Goal: Information Seeking & Learning: Stay updated

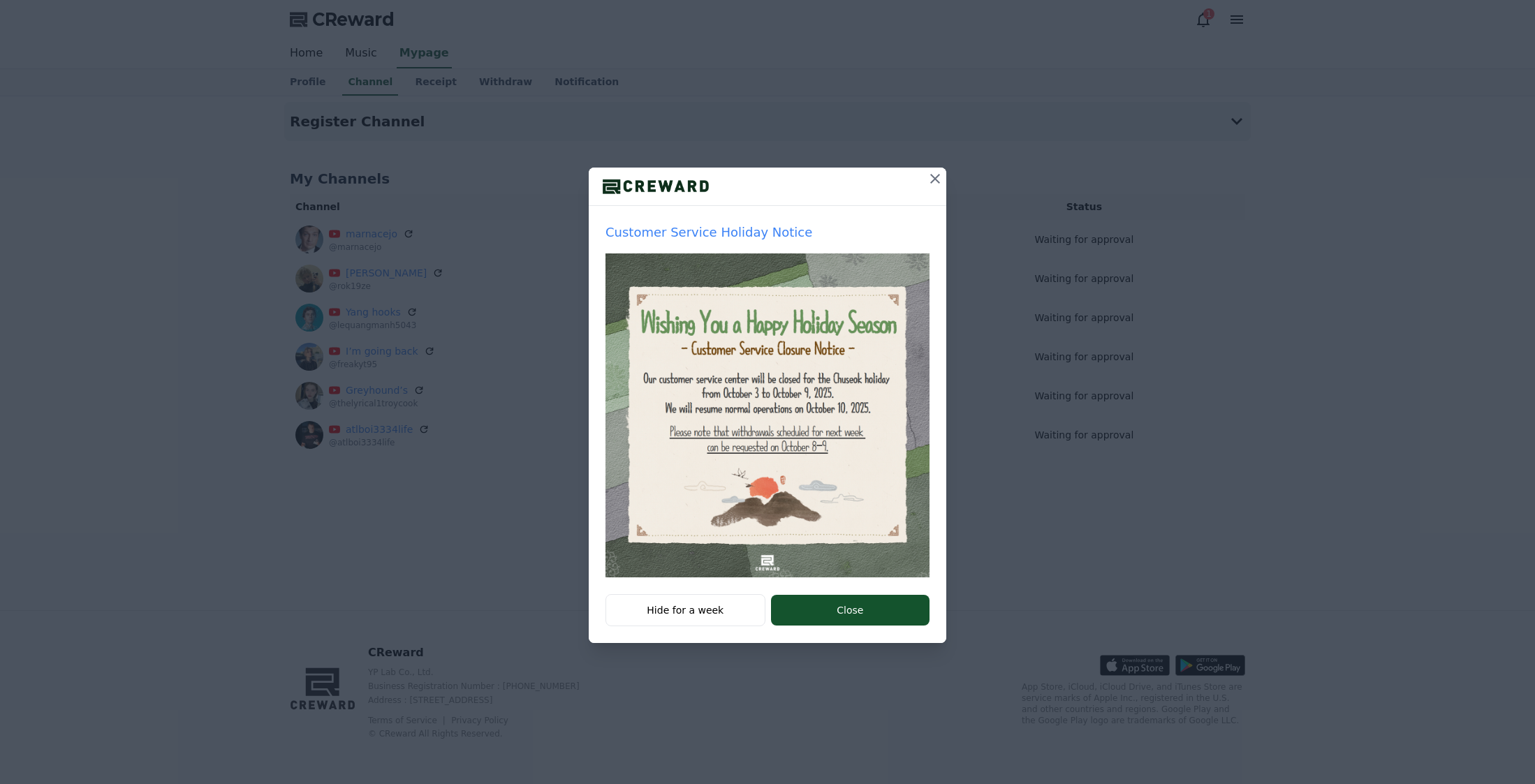
click at [937, 174] on icon at bounding box center [935, 179] width 17 height 17
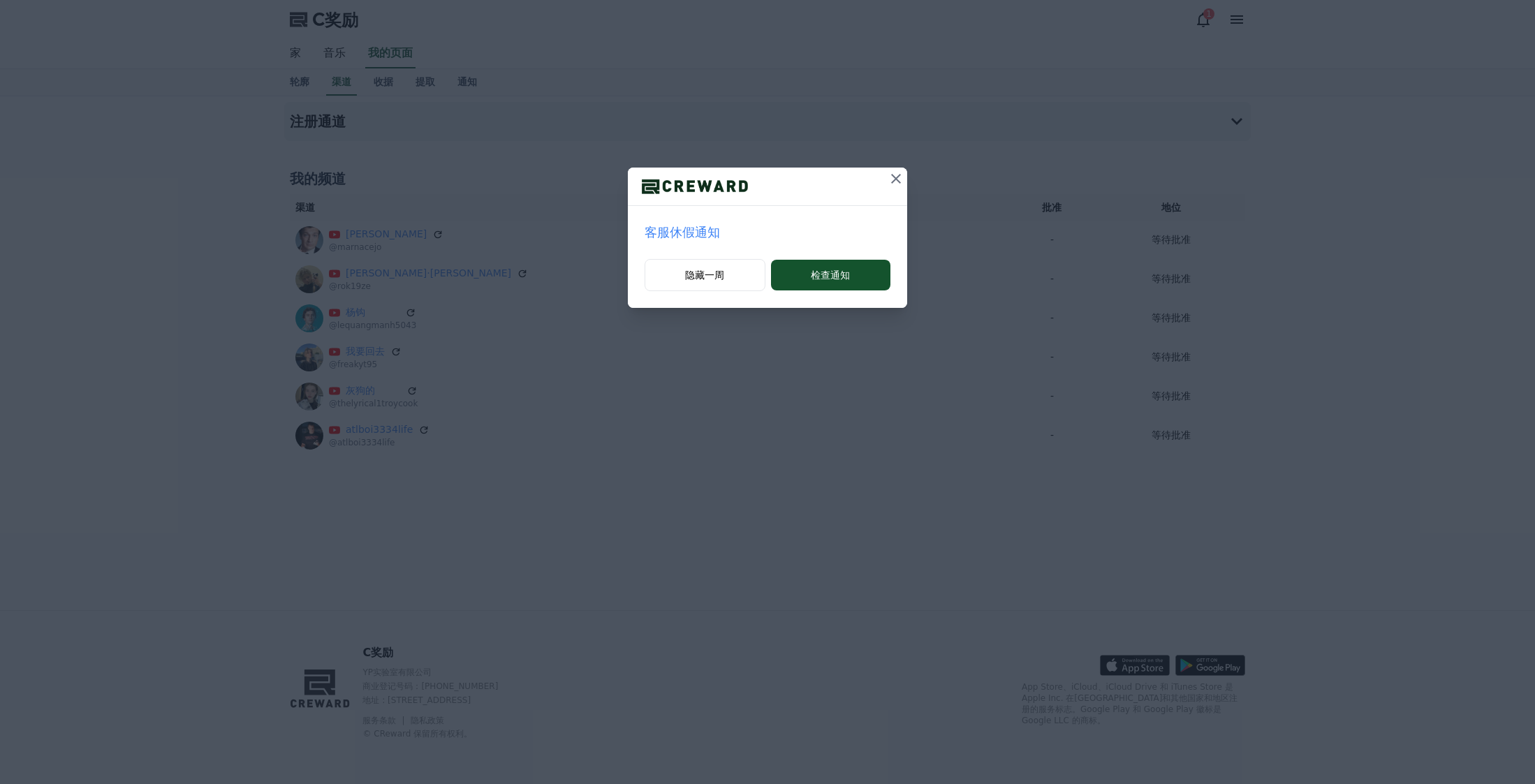
click at [900, 178] on icon at bounding box center [896, 179] width 17 height 17
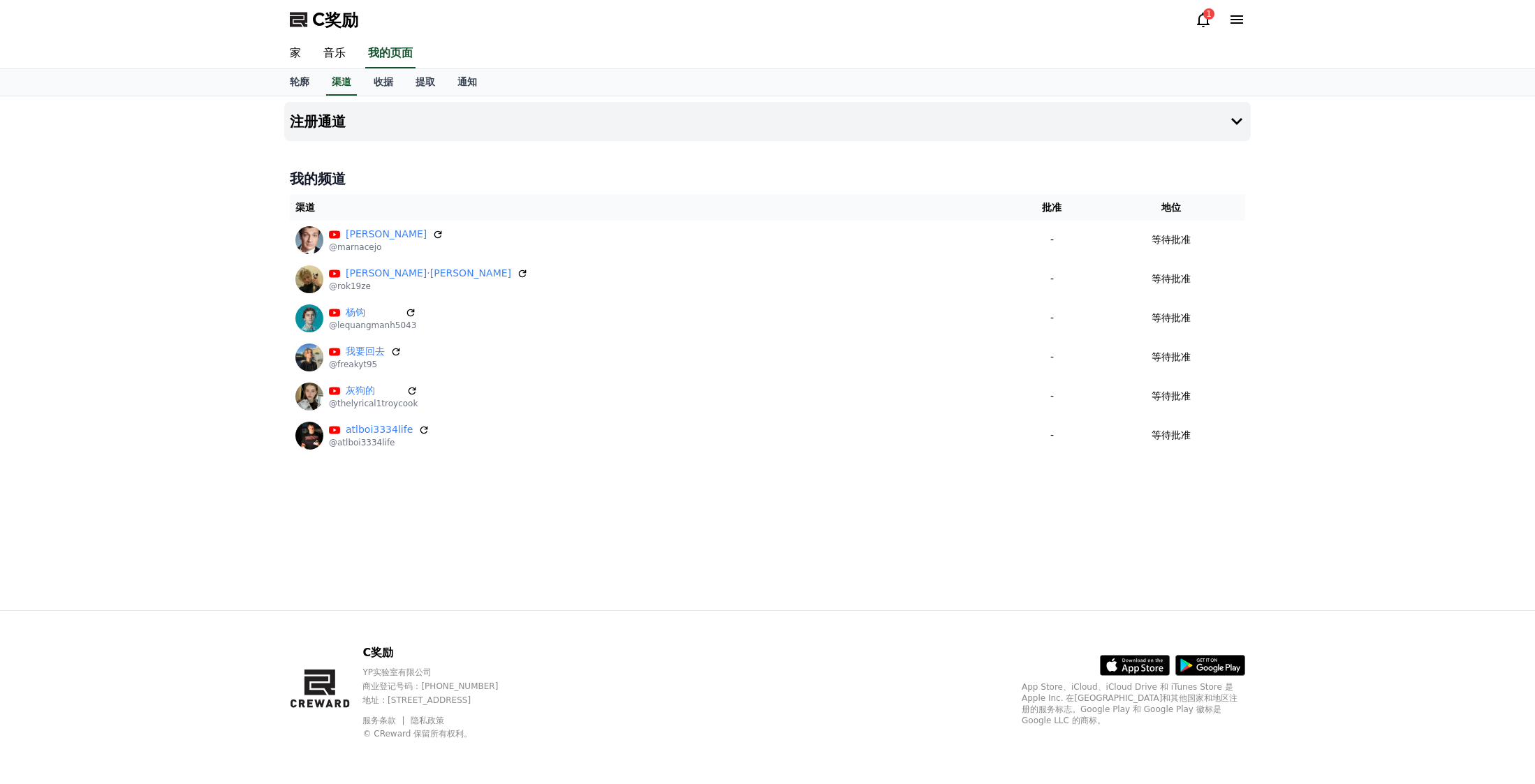
click at [1205, 22] on icon at bounding box center [1203, 20] width 17 height 17
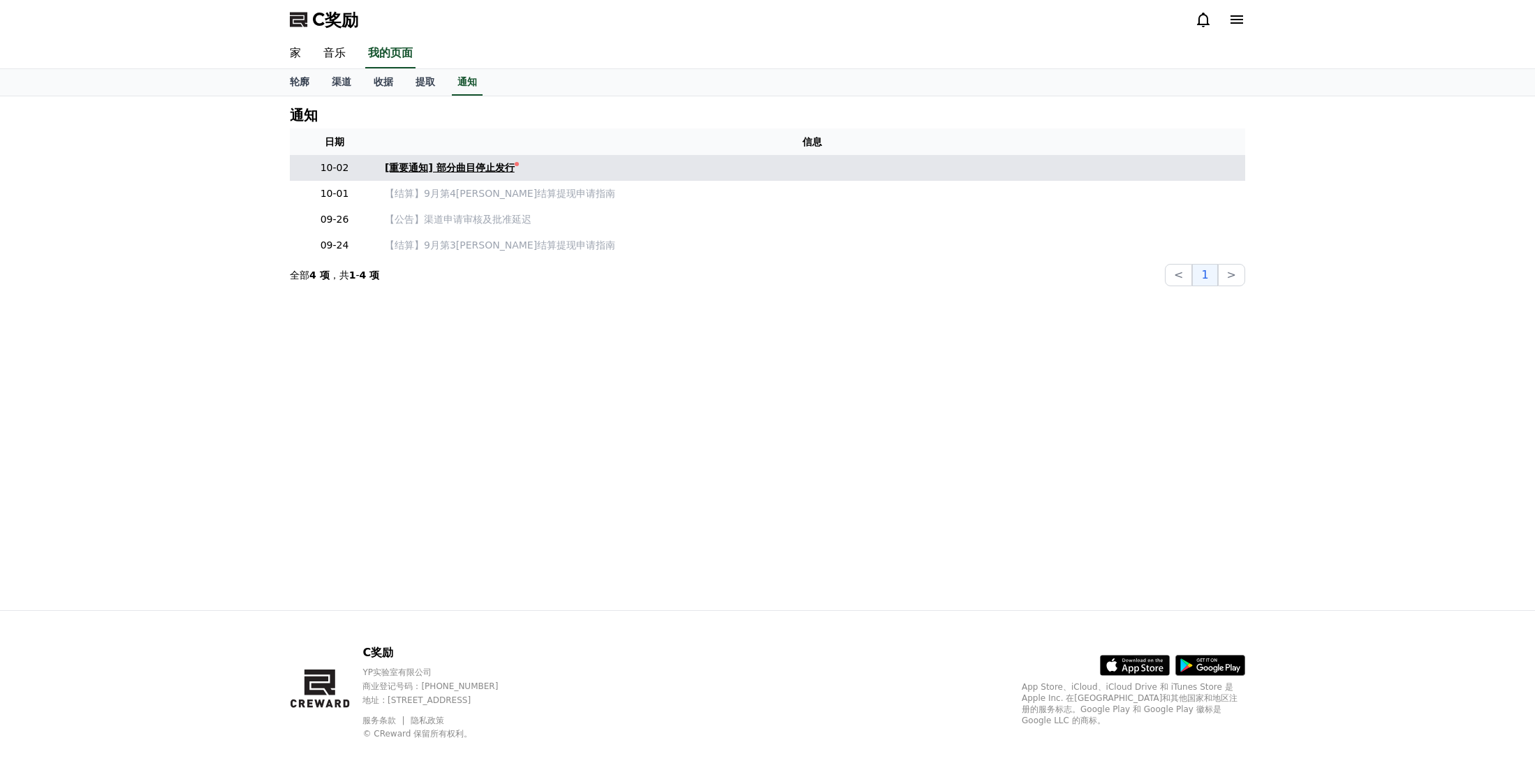
click at [475, 169] on font "[重要通知] 部分曲目停止发行" at bounding box center [450, 168] width 130 height 11
